Goal: Task Accomplishment & Management: Complete application form

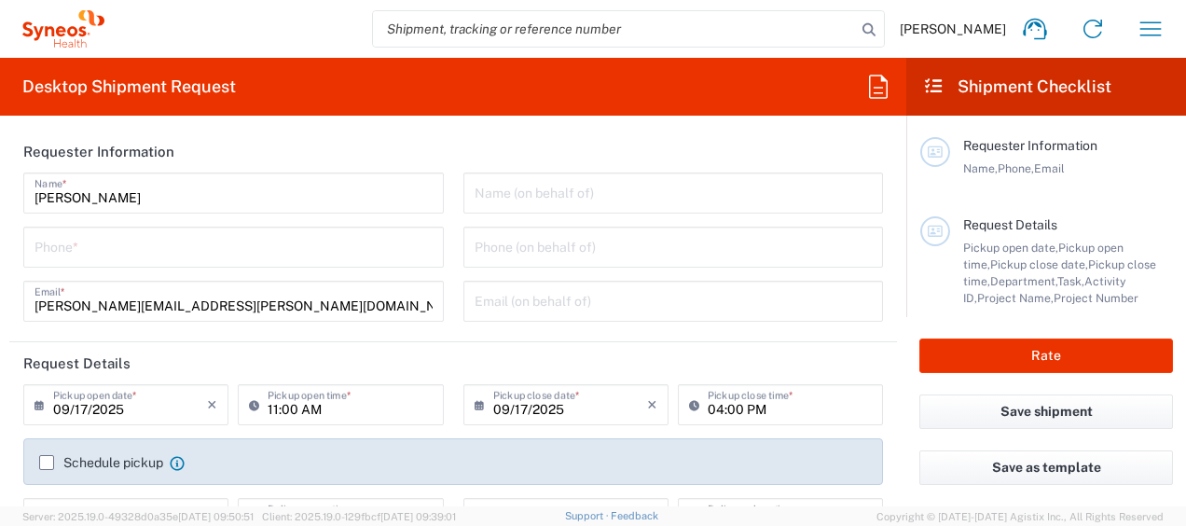
type input "Department"
type input "[GEOGRAPHIC_DATA]"
type input "Syneos Health Argentina SA"
click at [133, 405] on input "09/17/2025" at bounding box center [130, 403] width 154 height 33
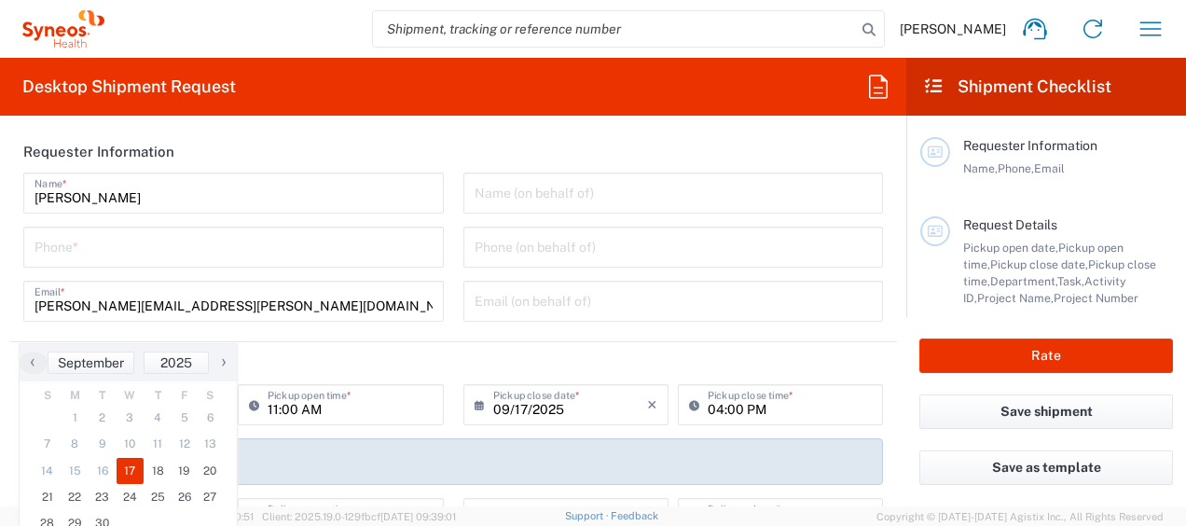
scroll to position [93, 0]
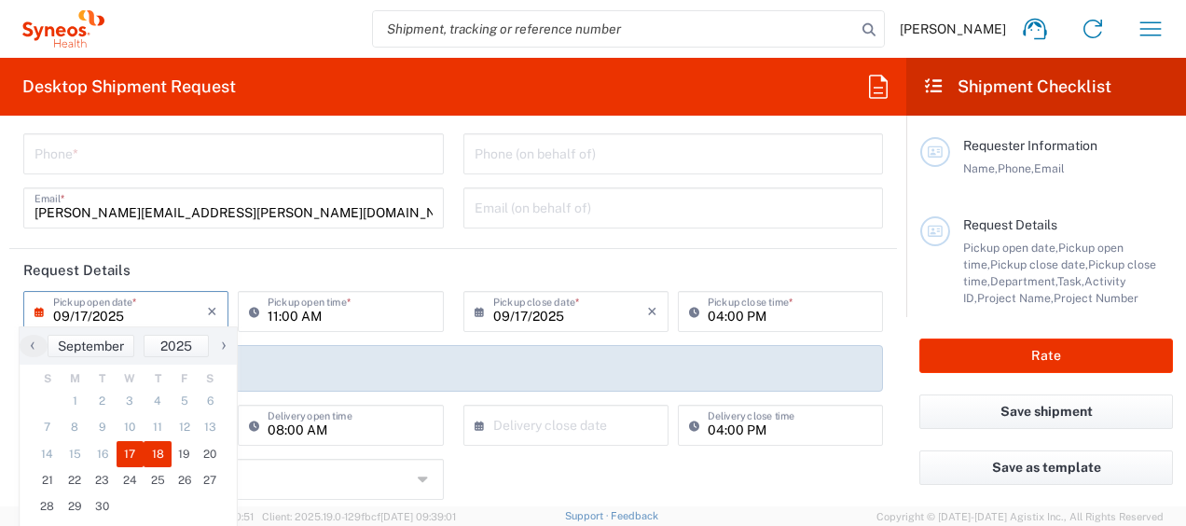
click at [155, 452] on span "18" at bounding box center [158, 454] width 28 height 26
type input "[DATE]"
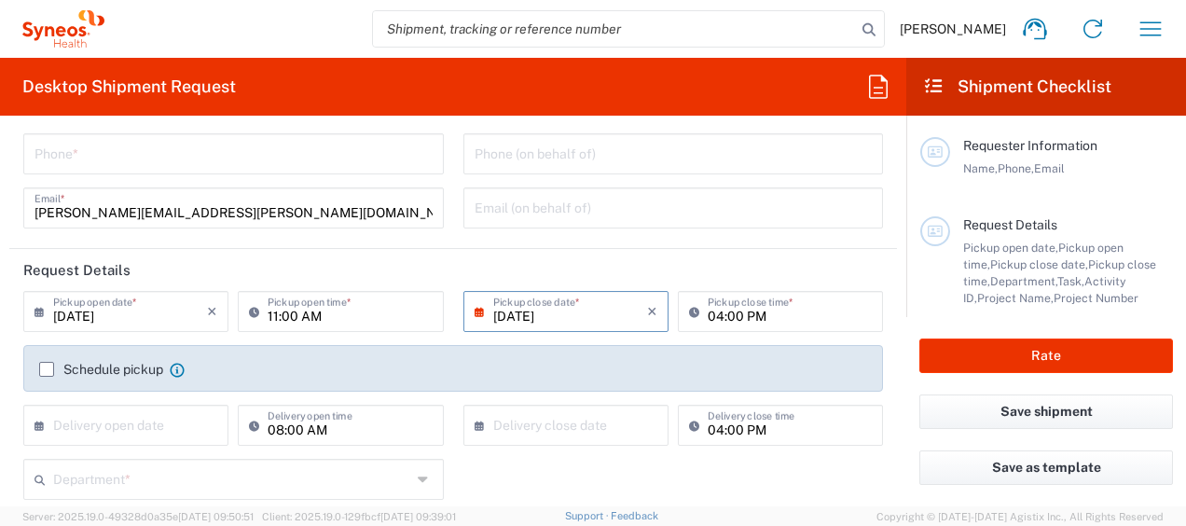
scroll to position [0, 0]
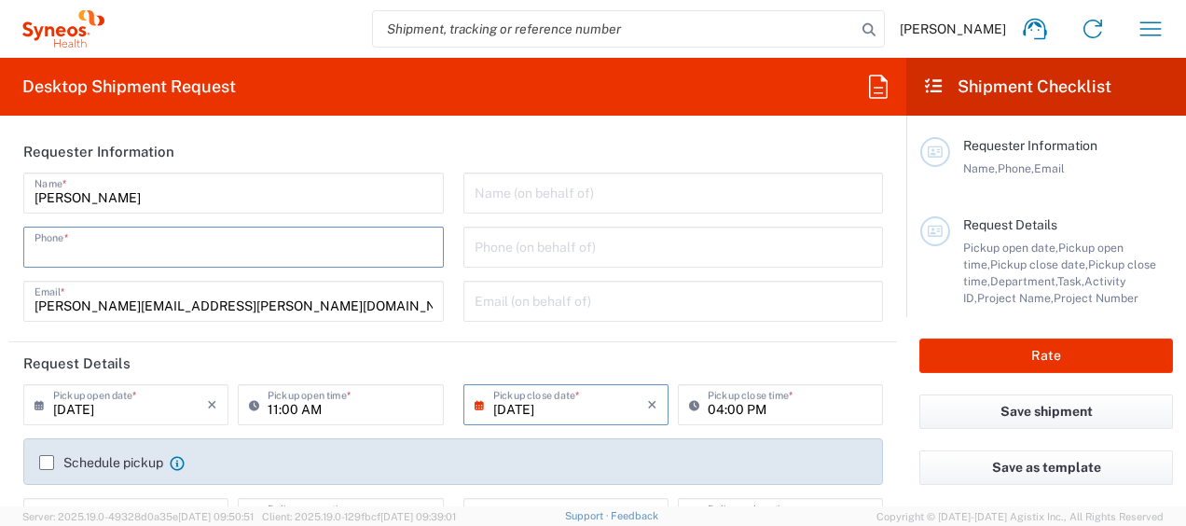
click at [201, 252] on input "tel" at bounding box center [233, 245] width 398 height 33
type input "1164177177"
click at [0, 283] on html "[PERSON_NAME] Home Shipment estimator Shipment tracking Desktop shipment reques…" at bounding box center [593, 263] width 1186 height 526
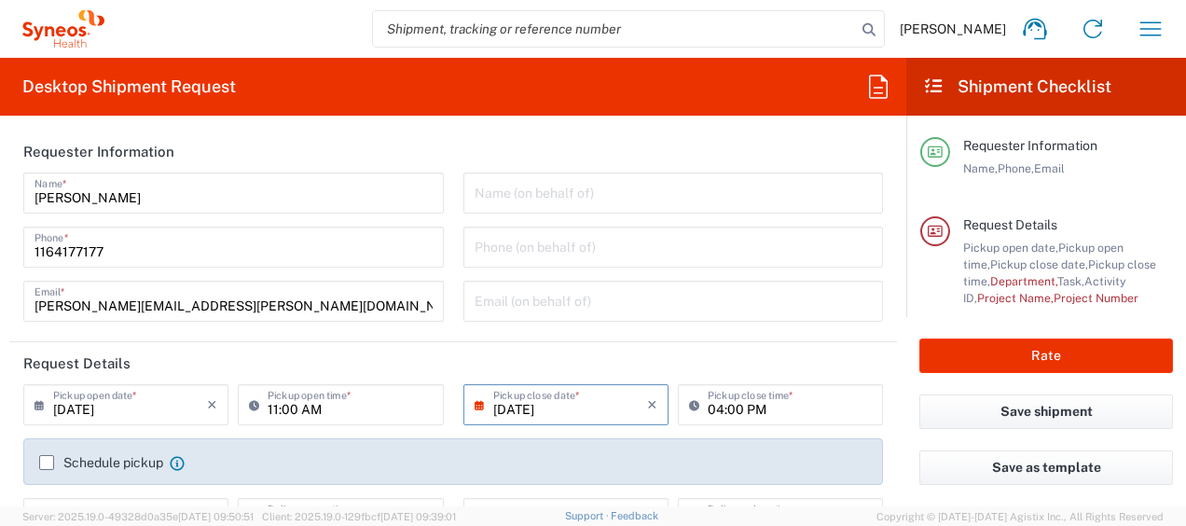
scroll to position [93, 0]
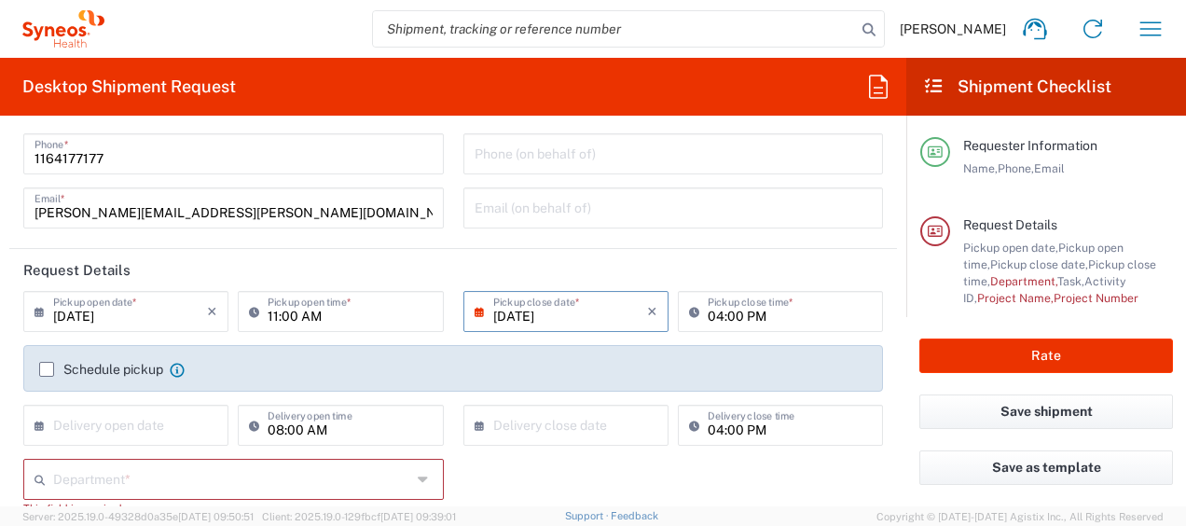
click at [287, 307] on input "11:00 AM" at bounding box center [350, 310] width 164 height 33
type input "10:00 AM"
click at [0, 291] on html "[PERSON_NAME] Home Shipment estimator Shipment tracking Desktop shipment reques…" at bounding box center [593, 263] width 1186 height 526
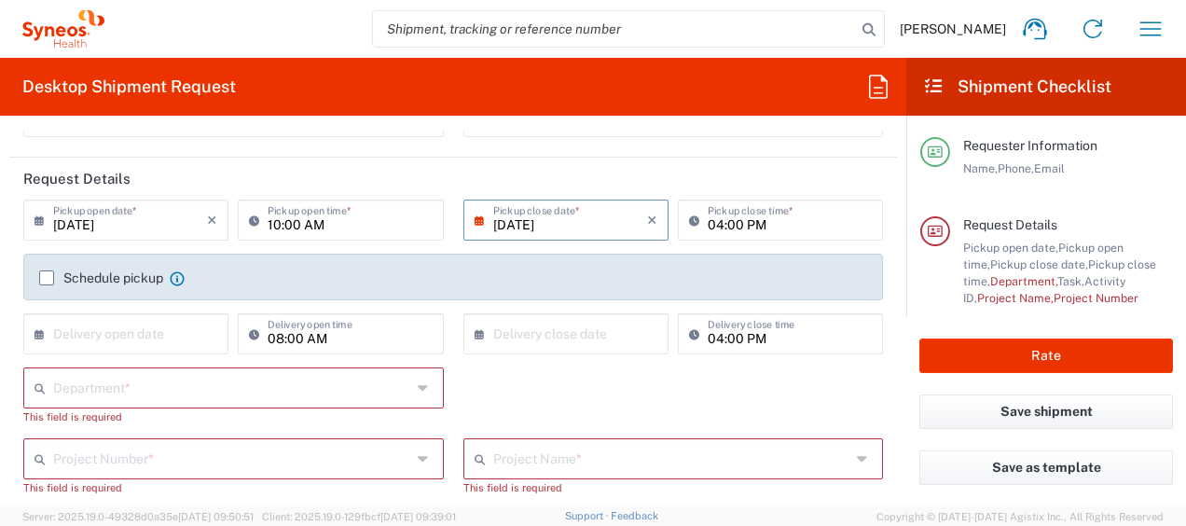
scroll to position [186, 0]
click at [48, 268] on div "Schedule pickup When scheduling a pickup please be sure to meet the following c…" at bounding box center [111, 276] width 145 height 17
click at [47, 278] on label "Schedule pickup" at bounding box center [101, 276] width 124 height 15
click at [47, 276] on input "Schedule pickup" at bounding box center [47, 276] width 0 height 0
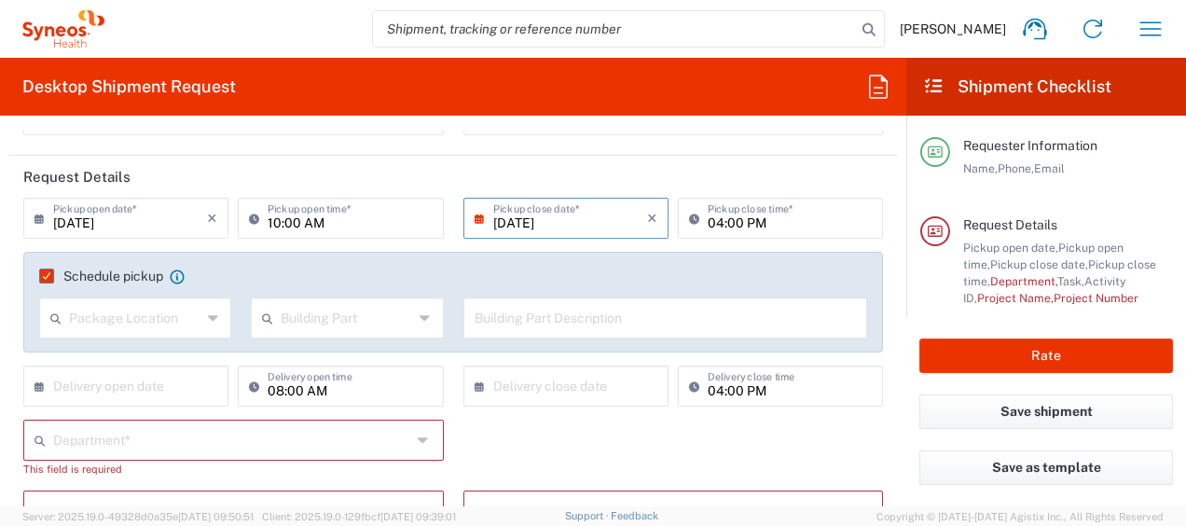
click at [196, 438] on input "text" at bounding box center [232, 438] width 358 height 33
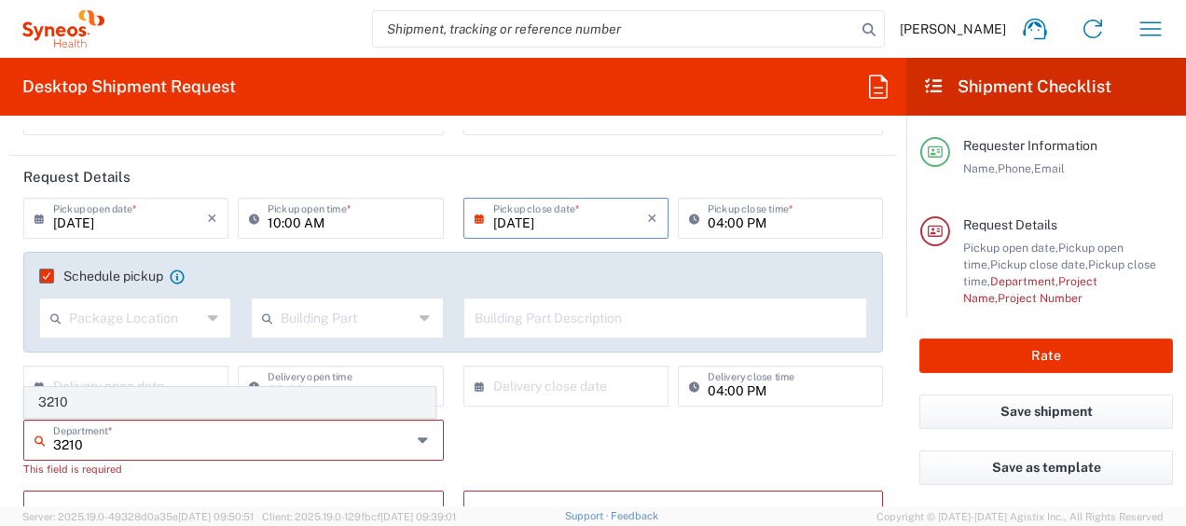
type input "3210"
click at [58, 395] on span "3210" at bounding box center [229, 402] width 409 height 29
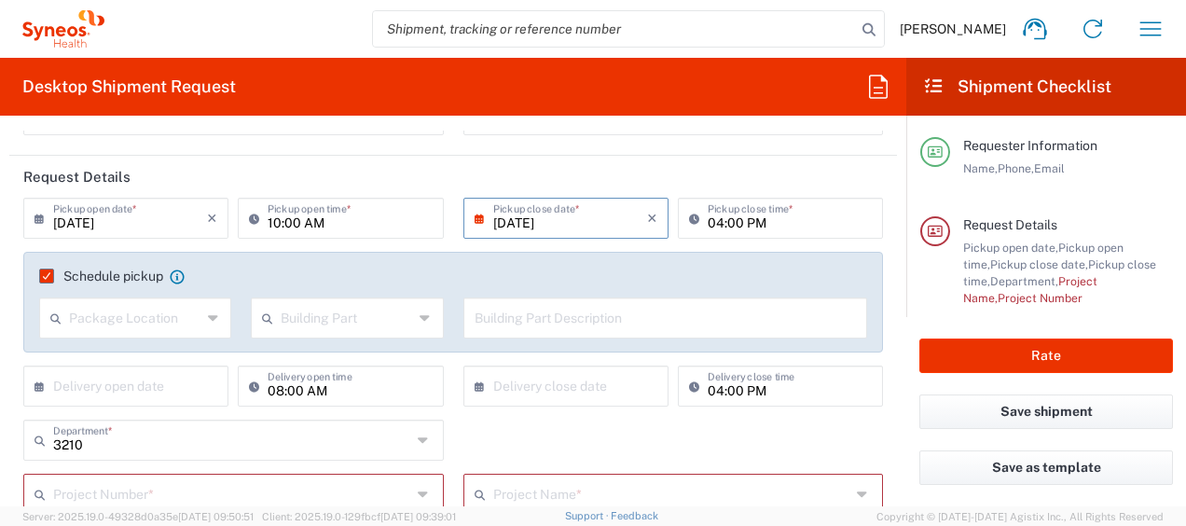
click at [0, 326] on html "[PERSON_NAME] Home Shipment estimator Shipment tracking Desktop shipment reques…" at bounding box center [593, 263] width 1186 height 526
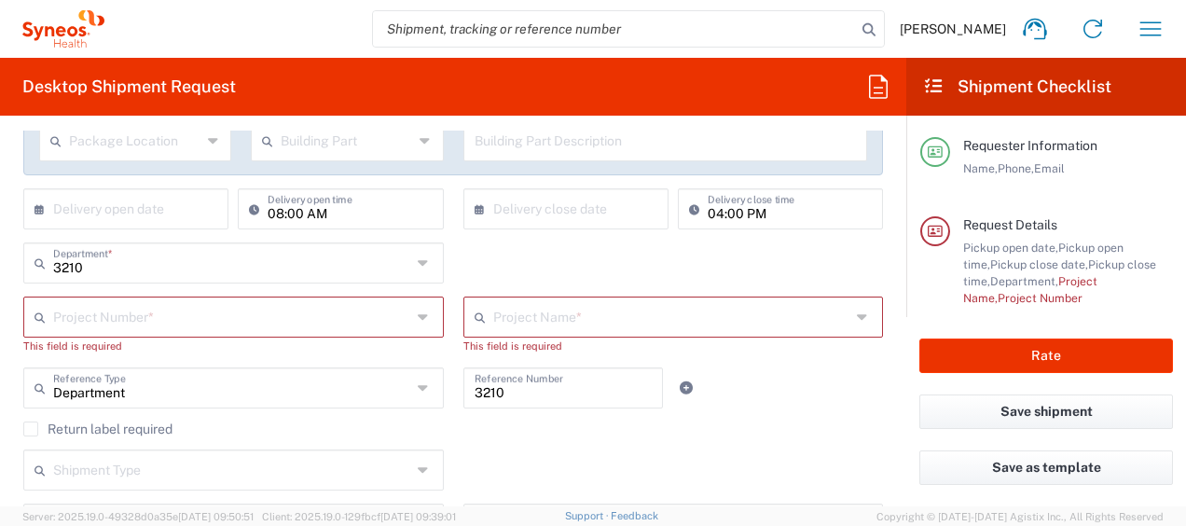
scroll to position [373, 0]
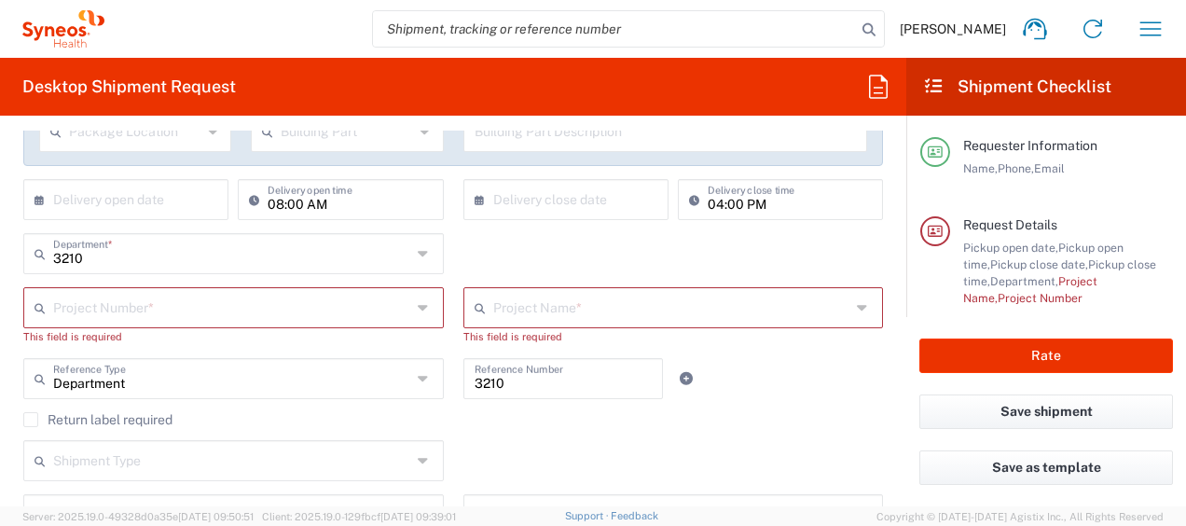
click at [145, 310] on input "text" at bounding box center [232, 306] width 358 height 33
drag, startPoint x: 86, startPoint y: 274, endPoint x: 0, endPoint y: 285, distance: 86.5
click at [86, 273] on span "1013180C" at bounding box center [229, 269] width 409 height 29
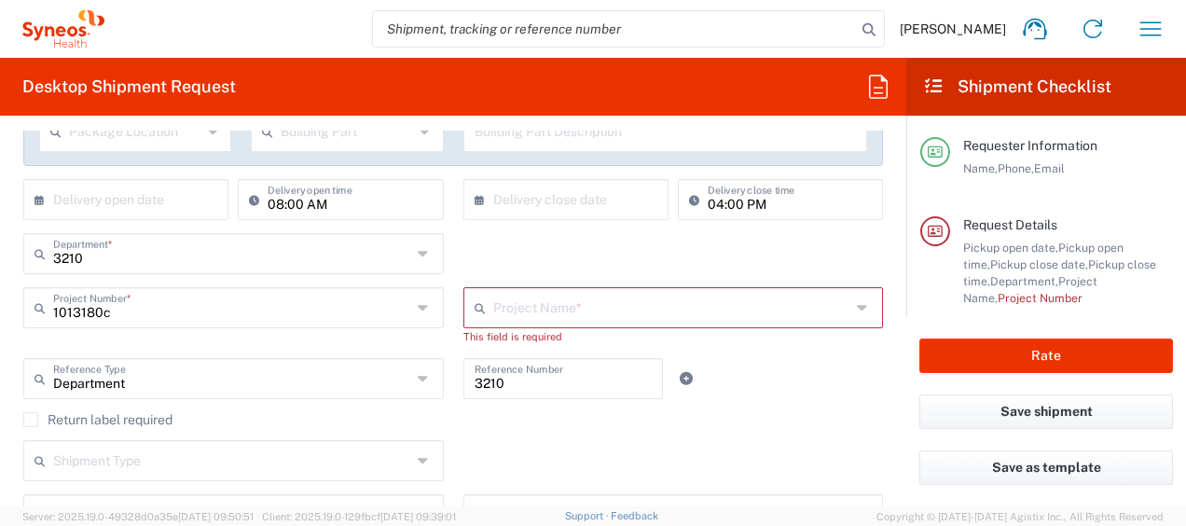
type input "1013180C"
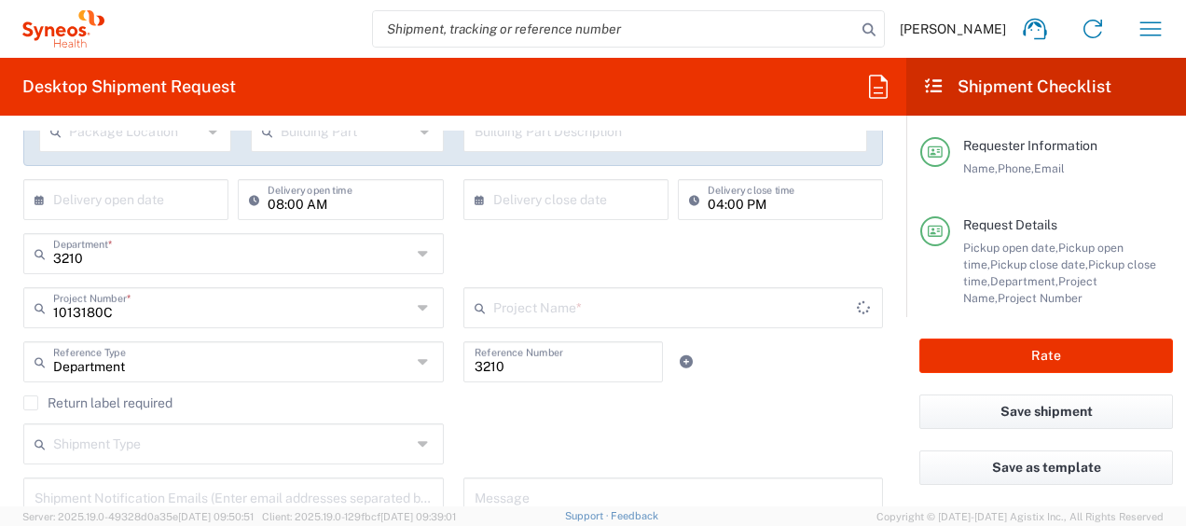
type input "Galderma 1013180C"
click at [7, 278] on form "Requester Information [PERSON_NAME] Name * [PHONE_NUMBER] Phone * [PERSON_NAME]…" at bounding box center [453, 319] width 906 height 376
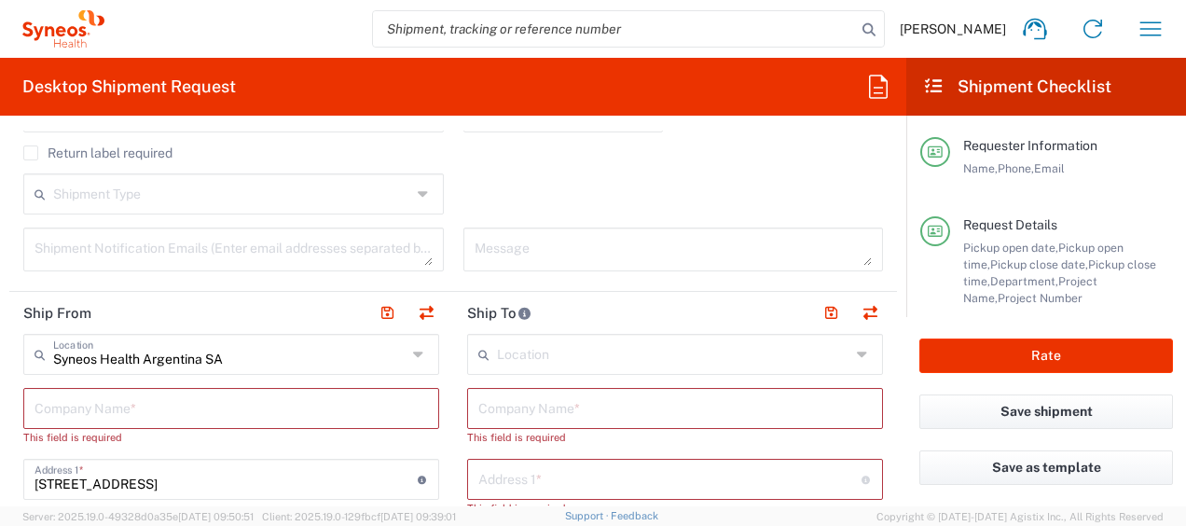
scroll to position [653, 0]
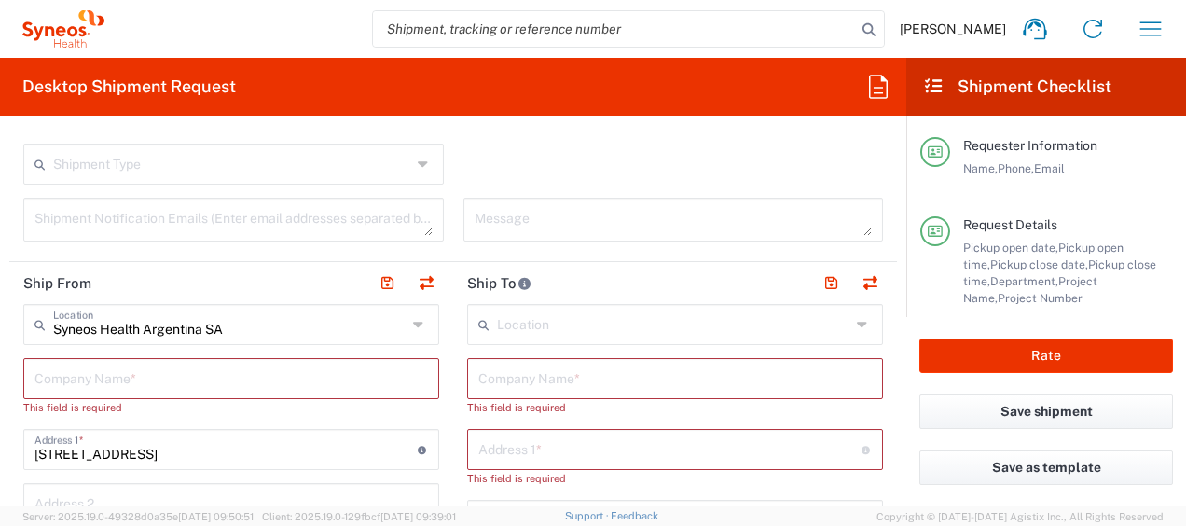
click at [541, 365] on input "text" at bounding box center [674, 377] width 393 height 33
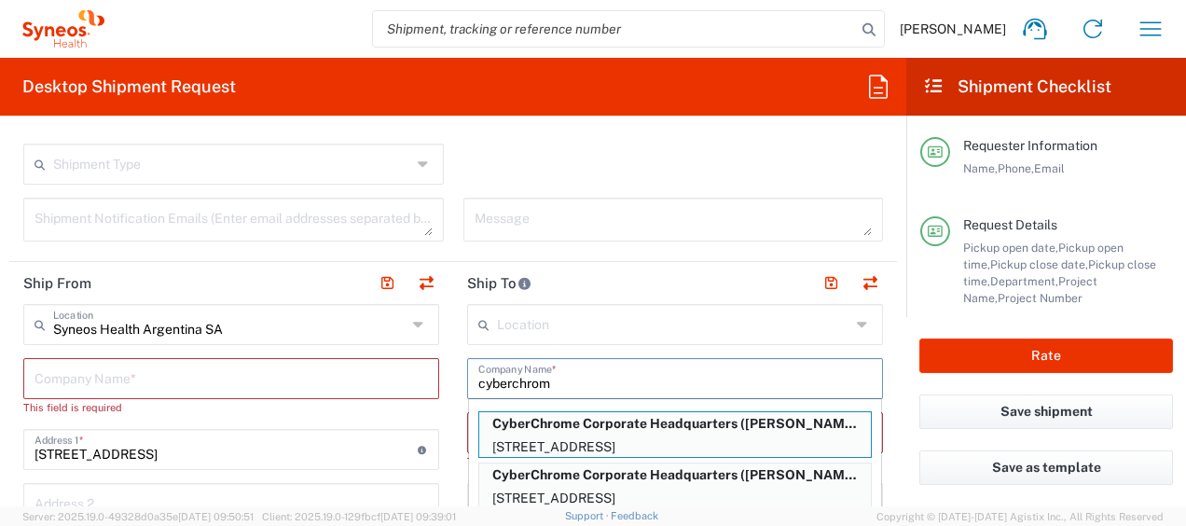
drag, startPoint x: 569, startPoint y: 427, endPoint x: 638, endPoint y: 356, distance: 98.9
click at [569, 427] on p "CyberChrome Corporate Headquarters ([PERSON_NAME]), [PERSON_NAME][EMAIL_ADDRESS…" at bounding box center [675, 423] width 392 height 23
type input "CyberChrome Corporate Headquarters"
type input "[STREET_ADDRESS]"
type input "Branford"
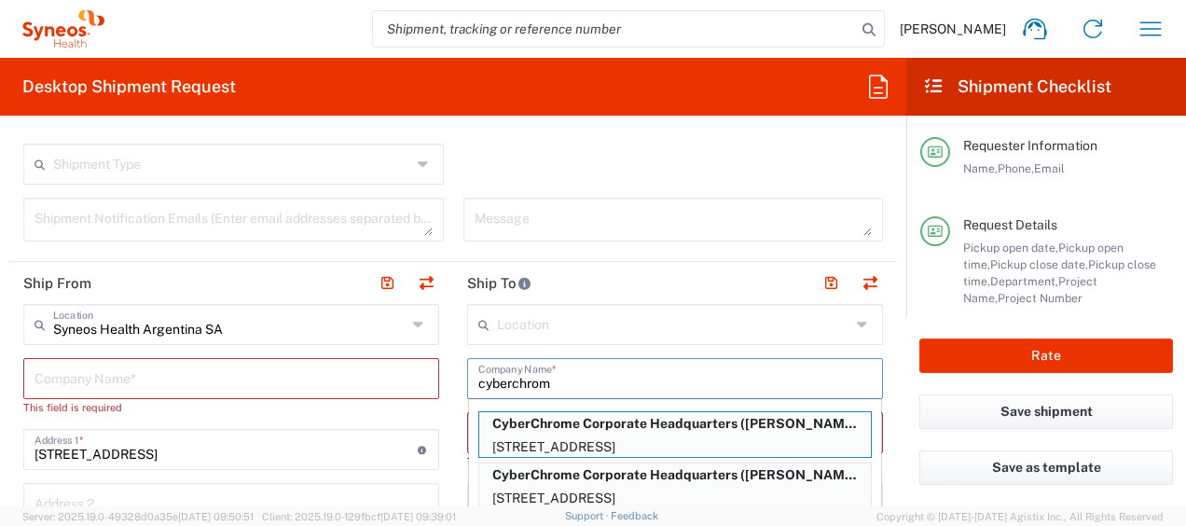
type input "[GEOGRAPHIC_DATA]"
type input "06405"
type input "[PERSON_NAME]"
type input "8009898800"
type input "[PERSON_NAME][EMAIL_ADDRESS][PERSON_NAME][DOMAIN_NAME]"
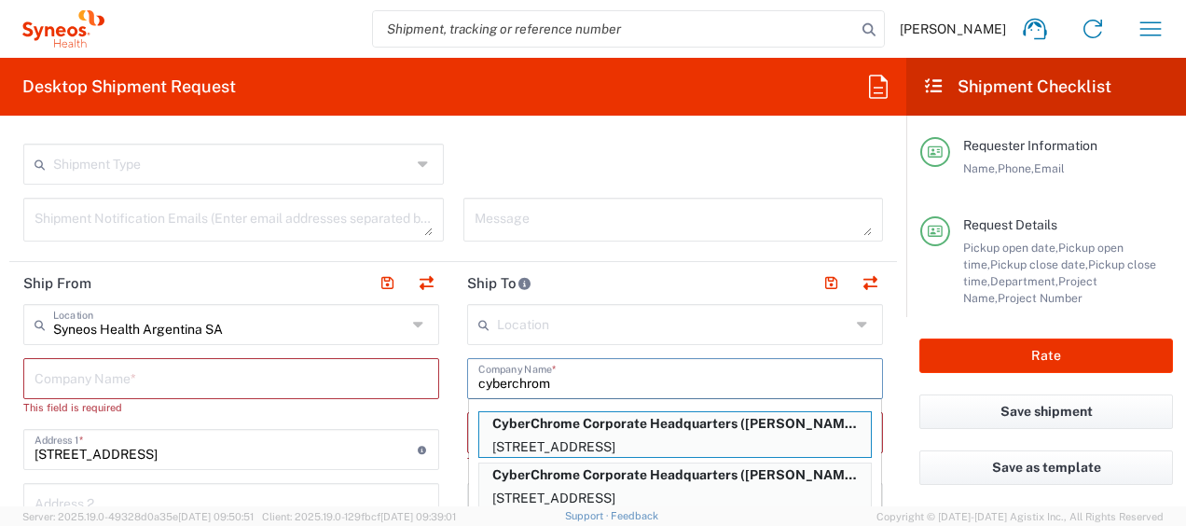
type input "Sender/Shipper"
type input "Delivery Duty Paid"
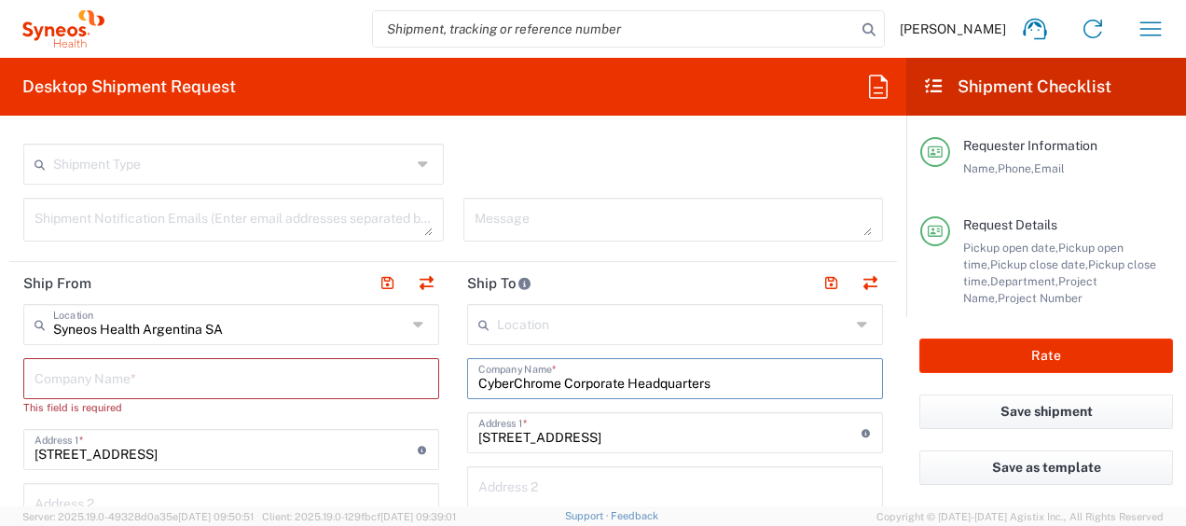
type input "[US_STATE]"
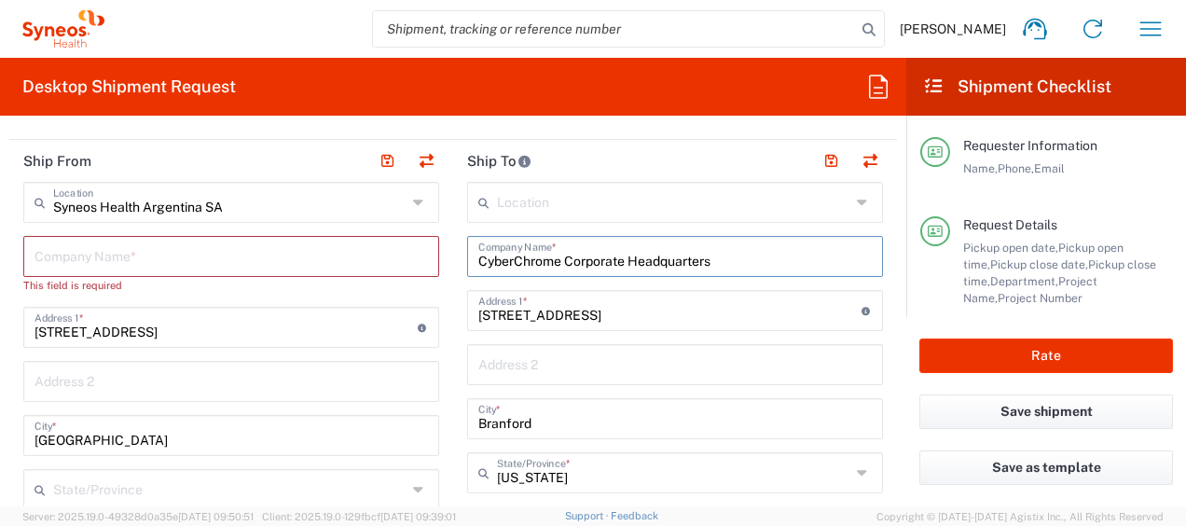
scroll to position [746, 0]
